Goal: Find specific page/section: Find specific page/section

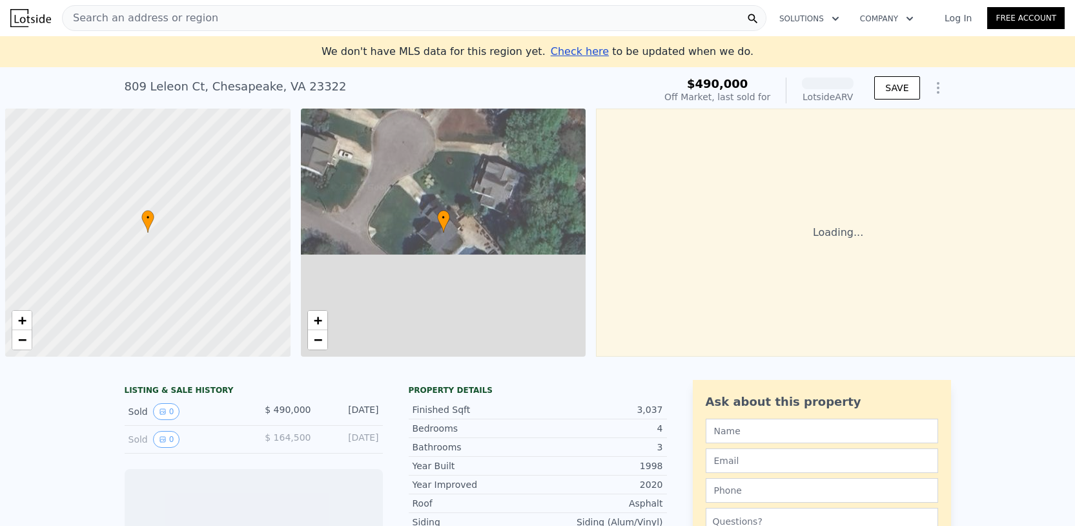
scroll to position [0, 5]
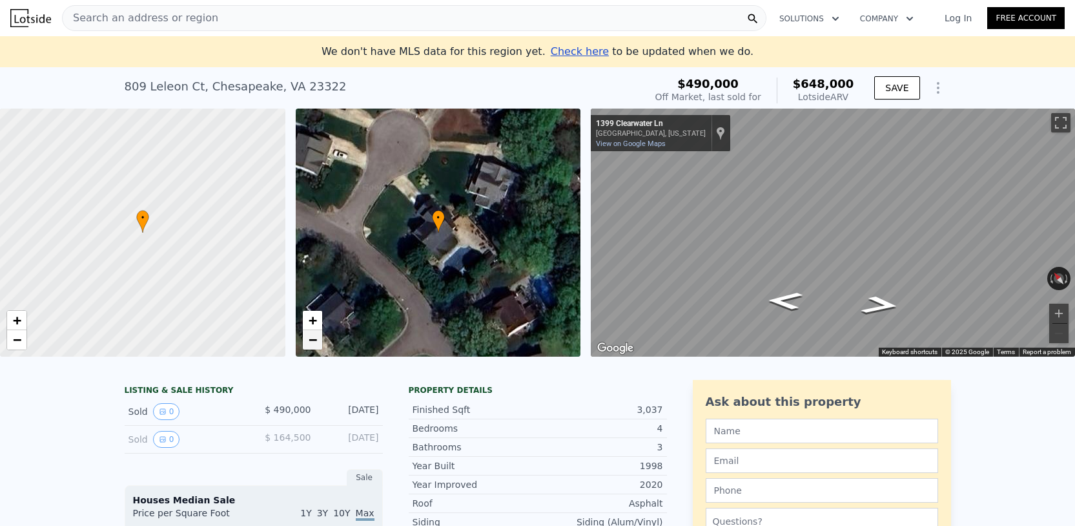
click at [313, 340] on span "−" at bounding box center [312, 339] width 8 height 16
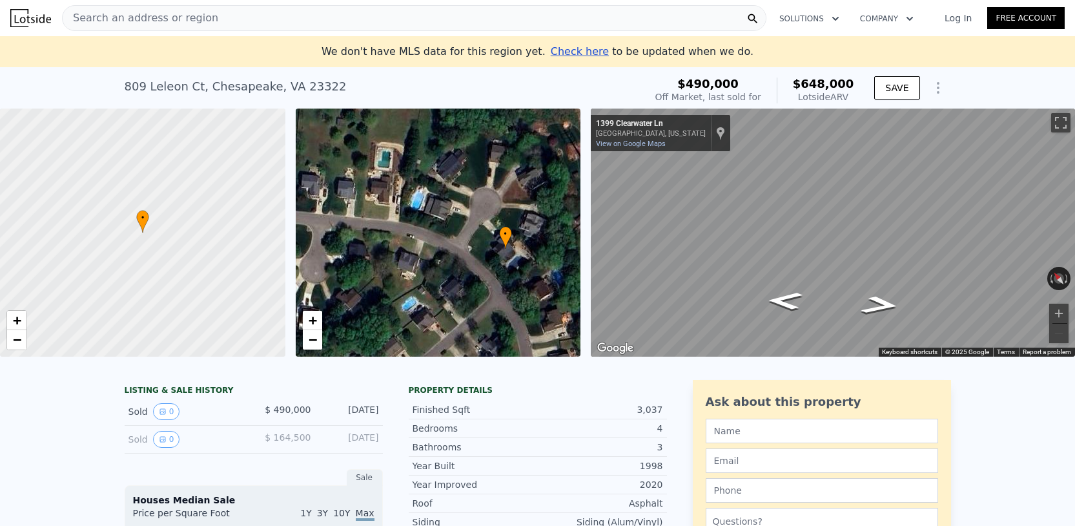
drag, startPoint x: 353, startPoint y: 274, endPoint x: 416, endPoint y: 291, distance: 65.5
click at [417, 294] on div "• + −" at bounding box center [438, 232] width 285 height 248
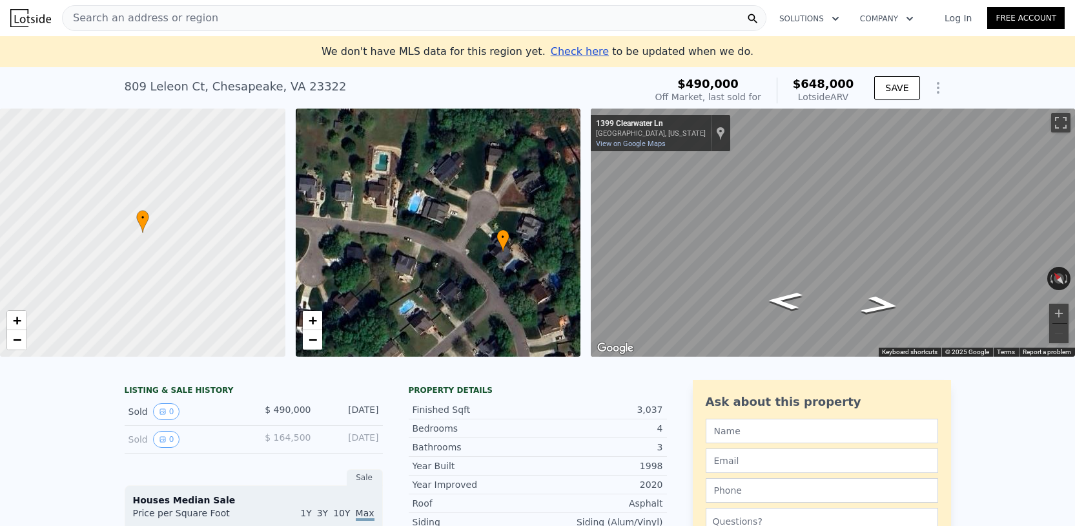
click at [433, 211] on div "• + −" at bounding box center [438, 232] width 285 height 248
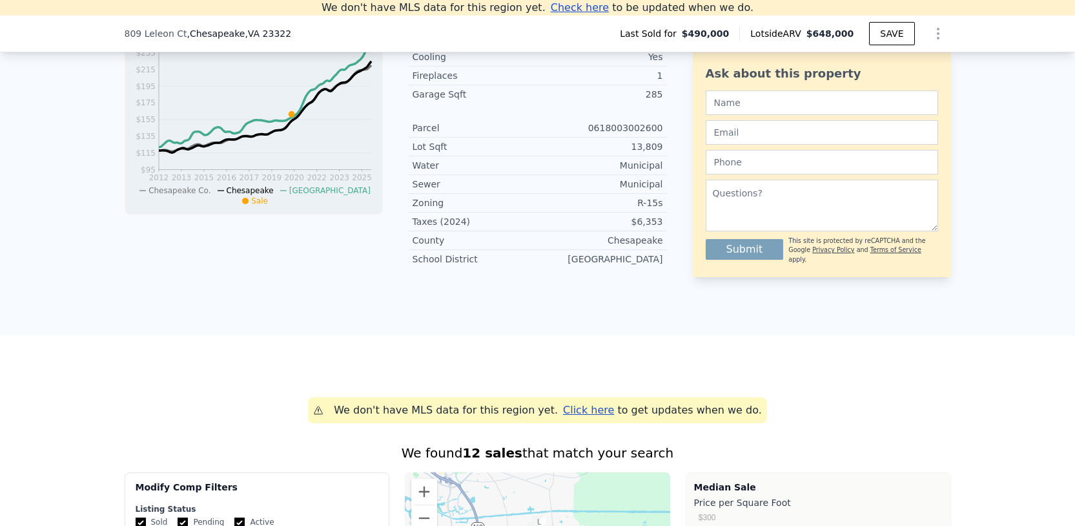
scroll to position [367, 0]
